Goal: Information Seeking & Learning: Check status

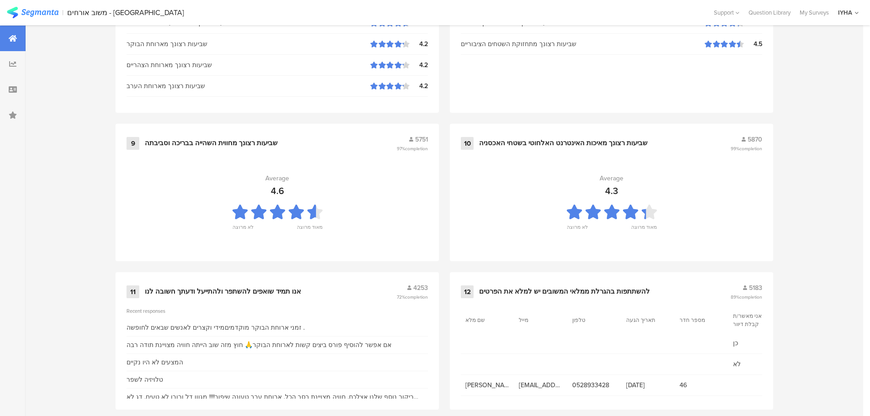
scroll to position [924, 0]
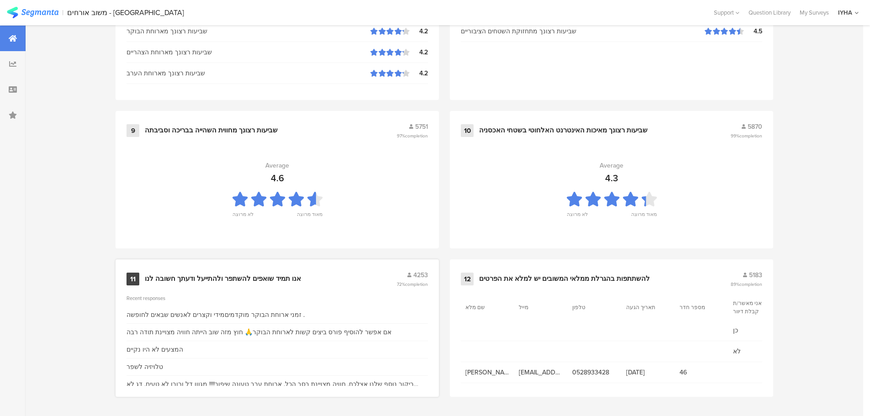
click at [199, 277] on div "אנו תמיד שואפים להשתפר ולהתייעל ודעתך חשובה לנו" at bounding box center [223, 279] width 156 height 9
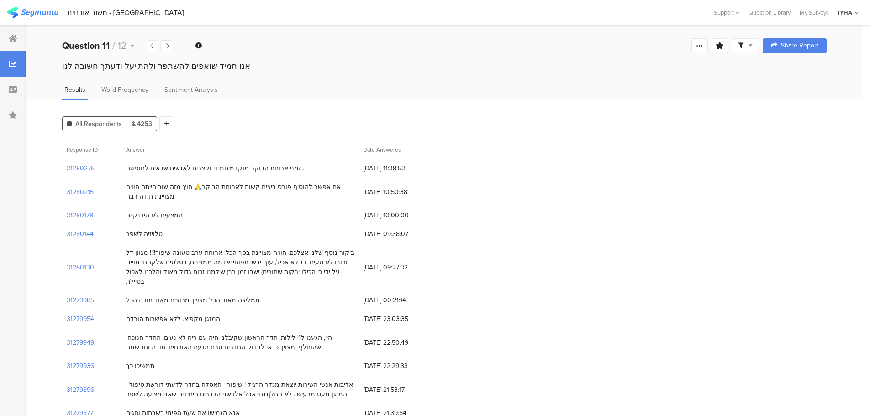
scroll to position [91, 0]
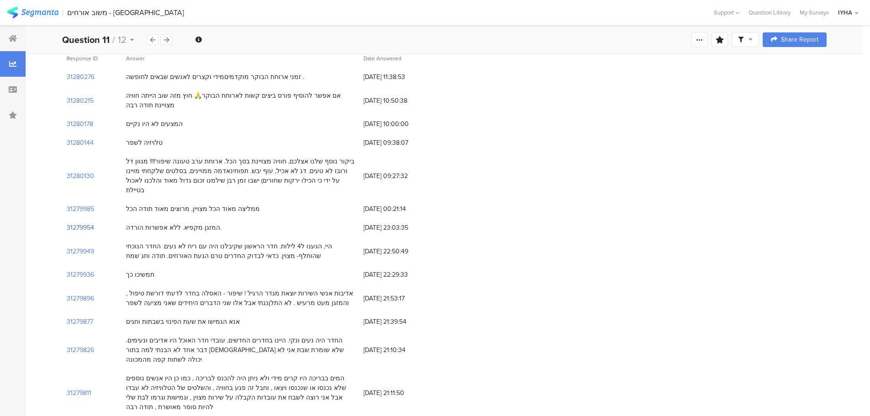
click at [90, 223] on section "31279954" at bounding box center [80, 228] width 27 height 10
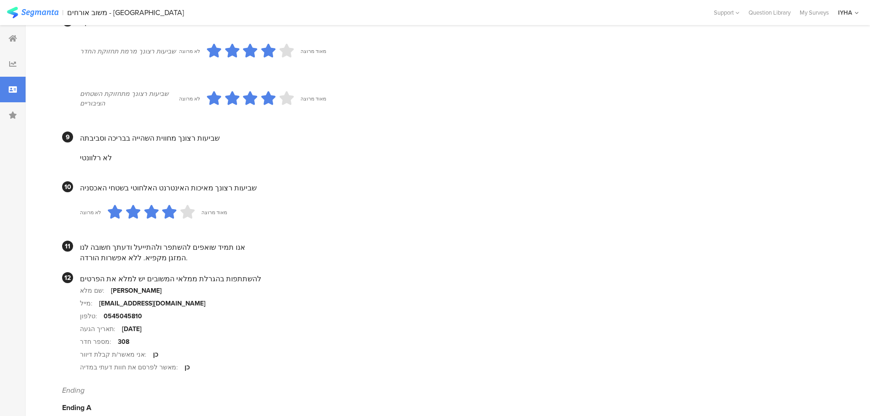
scroll to position [775, 0]
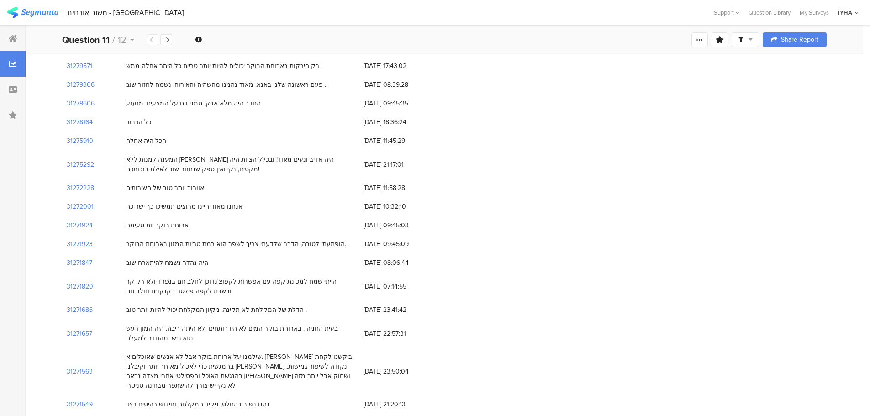
scroll to position [548, 0]
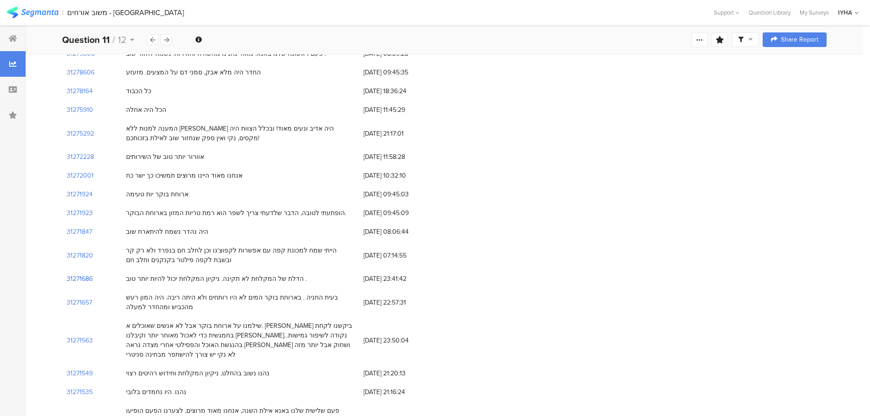
click at [76, 274] on section "31271686" at bounding box center [80, 279] width 26 height 10
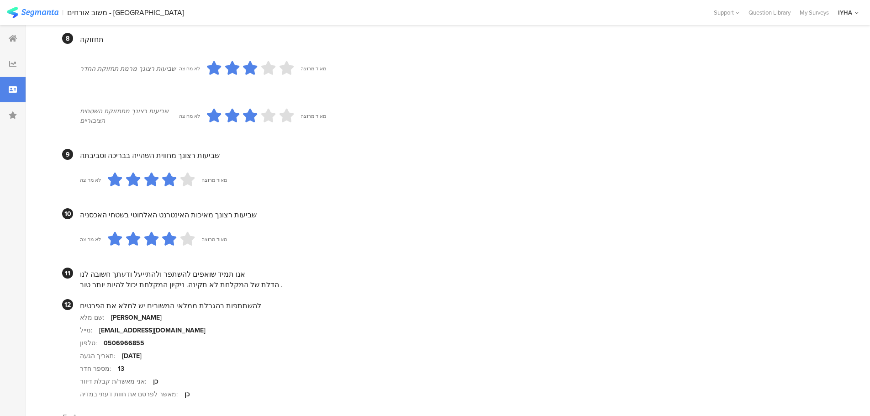
scroll to position [794, 0]
